Goal: Task Accomplishment & Management: Manage account settings

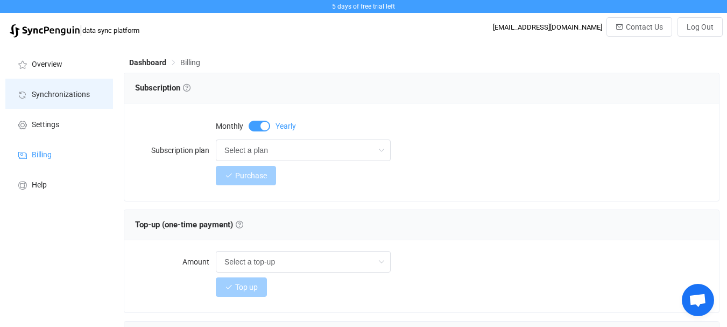
click at [68, 89] on li "Synchronizations" at bounding box center [59, 94] width 108 height 30
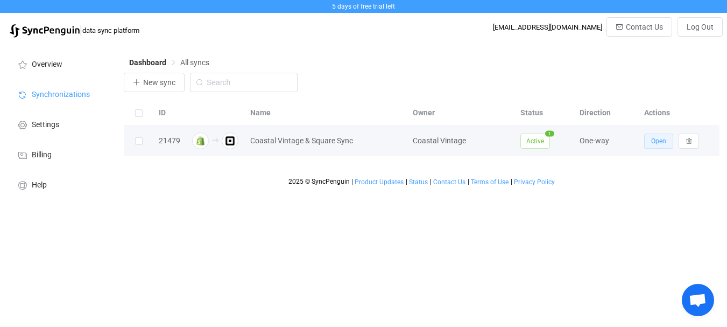
click at [652, 138] on span "Open" at bounding box center [658, 141] width 15 height 8
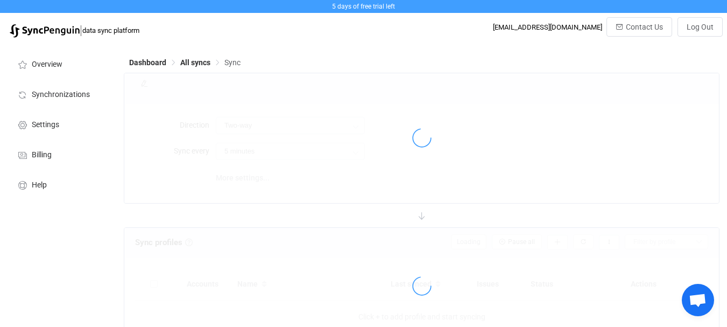
type input "Shopify → Square"
type input "10 minutes"
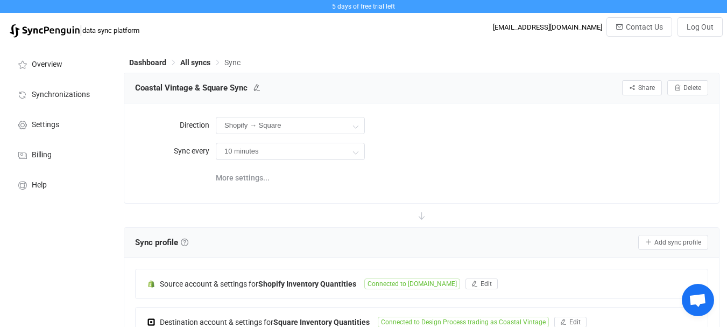
click at [529, 27] on div "[EMAIL_ADDRESS][DOMAIN_NAME]" at bounding box center [547, 27] width 109 height 8
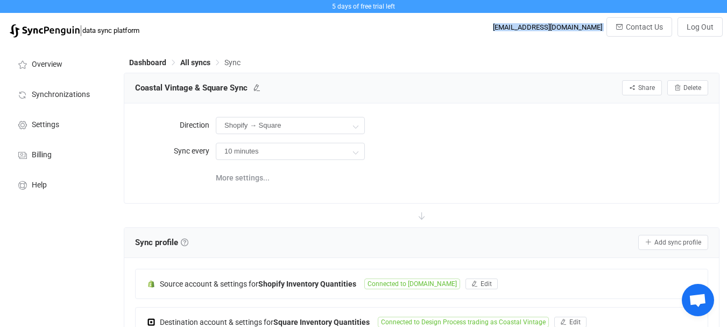
click at [529, 27] on div "[EMAIL_ADDRESS][DOMAIN_NAME]" at bounding box center [547, 27] width 109 height 8
